Goal: Information Seeking & Learning: Understand process/instructions

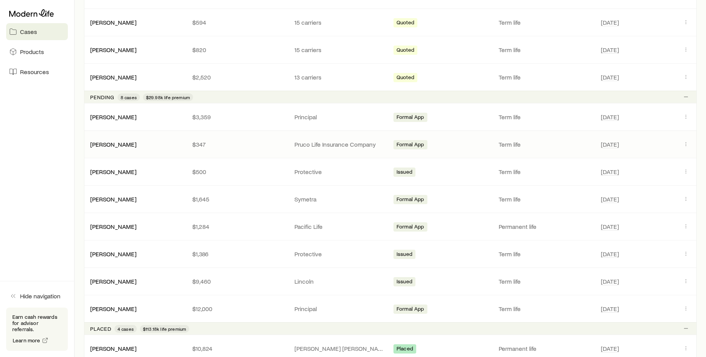
scroll to position [386, 0]
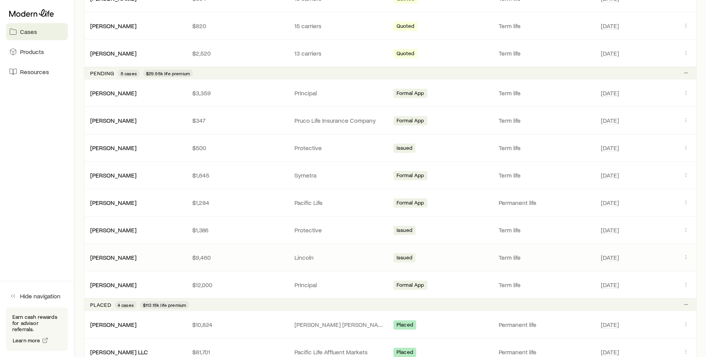
click at [113, 253] on div "[PERSON_NAME] $9,460 Lincoln Issued Term life [DATE]" at bounding box center [390, 257] width 613 height 27
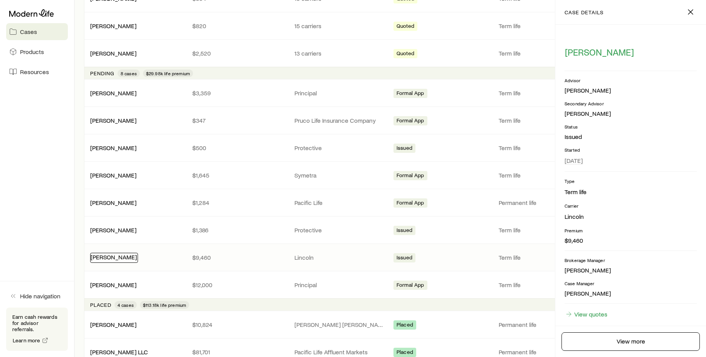
click at [113, 257] on link "[PERSON_NAME]" at bounding box center [114, 256] width 46 height 7
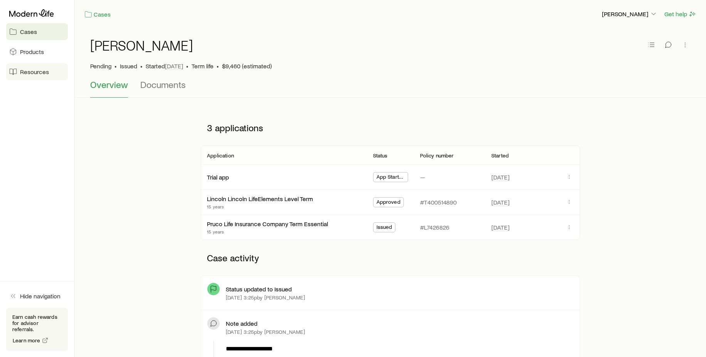
click at [31, 78] on link "Resources" at bounding box center [37, 71] width 62 height 17
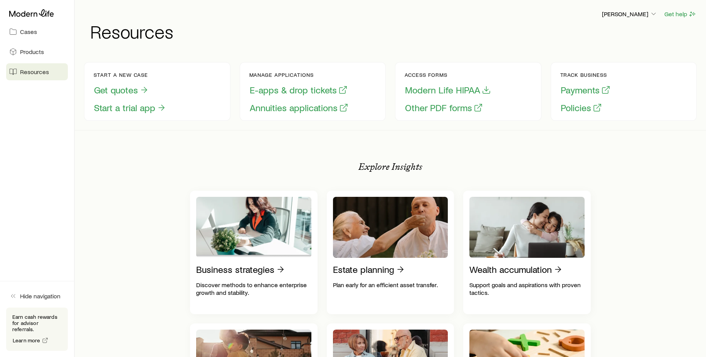
click at [31, 75] on span "Resources" at bounding box center [34, 72] width 29 height 8
click at [266, 92] on button "E-apps & drop tickets" at bounding box center [299, 90] width 99 height 12
click at [29, 71] on span "Resources" at bounding box center [34, 72] width 29 height 8
click at [264, 91] on button "E-apps & drop tickets" at bounding box center [299, 90] width 99 height 12
